Goal: Task Accomplishment & Management: Use online tool/utility

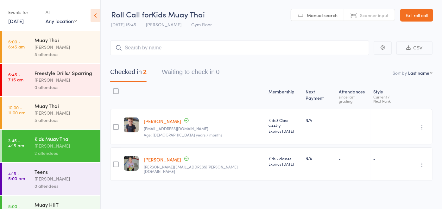
click at [66, 175] on div "Teens [PERSON_NAME] 0 attendees" at bounding box center [68, 179] width 66 height 32
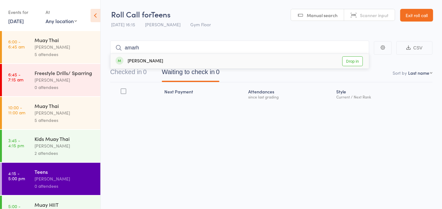
type input "amarh"
click at [149, 62] on div "[PERSON_NAME]" at bounding box center [139, 61] width 47 height 7
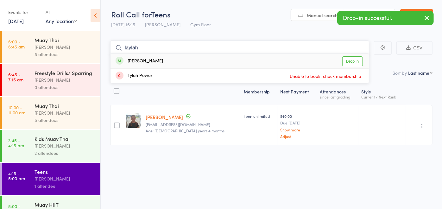
type input "laylah"
click at [155, 60] on div "[PERSON_NAME]" at bounding box center [139, 61] width 47 height 7
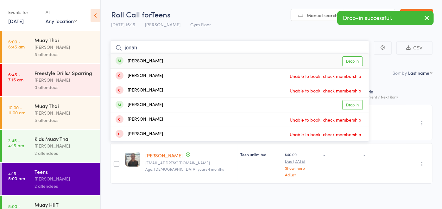
type input "jonah"
click at [155, 60] on div "[PERSON_NAME]" at bounding box center [139, 61] width 47 height 7
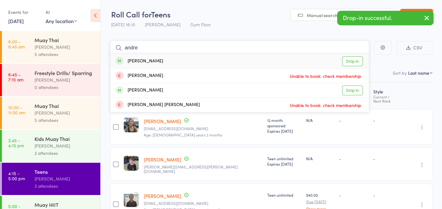
type input "andre"
click at [157, 67] on div "[PERSON_NAME] Drop in" at bounding box center [239, 61] width 258 height 15
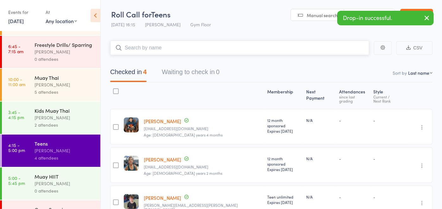
scroll to position [62, 0]
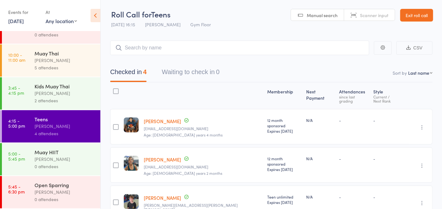
click at [47, 150] on div "Muay HIIT" at bounding box center [65, 151] width 60 height 7
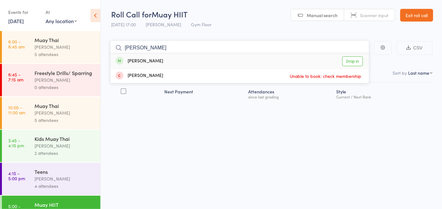
type input "[PERSON_NAME]"
click at [162, 65] on div "[PERSON_NAME] Drop in" at bounding box center [239, 61] width 258 height 15
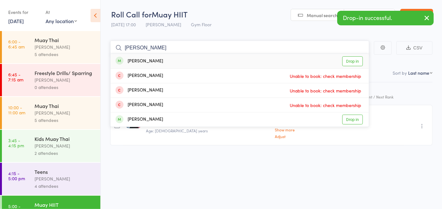
type input "[PERSON_NAME]"
click at [163, 63] on div "[PERSON_NAME] Drop in" at bounding box center [239, 61] width 258 height 15
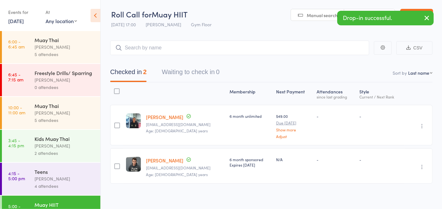
click at [163, 63] on div "Checked in 2 Waiting to check in 0" at bounding box center [271, 68] width 322 height 27
click at [164, 45] on input "search" at bounding box center [239, 48] width 259 height 15
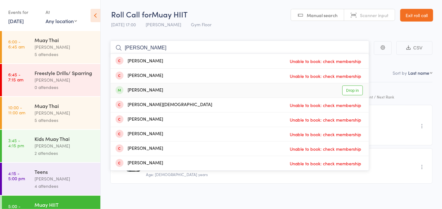
type input "[PERSON_NAME]"
click at [168, 90] on div "[PERSON_NAME] Drop in" at bounding box center [239, 90] width 258 height 14
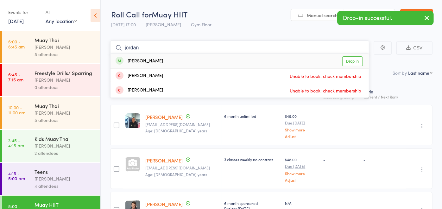
type input "jordan"
click at [173, 60] on div "[PERSON_NAME] Drop in" at bounding box center [239, 61] width 258 height 15
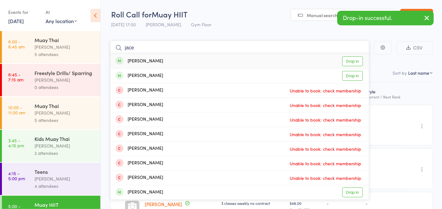
type input "jace"
drag, startPoint x: 146, startPoint y: 59, endPoint x: 147, endPoint y: 53, distance: 5.5
click at [146, 58] on div "[PERSON_NAME]" at bounding box center [139, 61] width 47 height 7
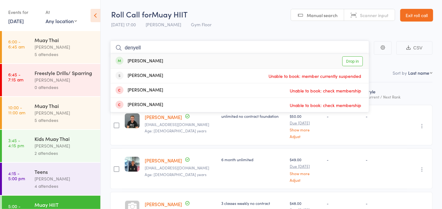
type input "denyell"
click at [152, 62] on div "[PERSON_NAME]" at bounding box center [139, 61] width 47 height 7
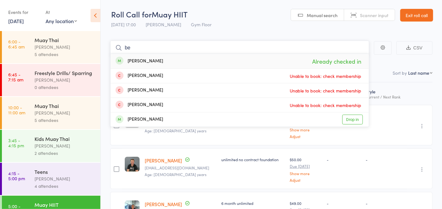
type input "b"
